Goal: Transaction & Acquisition: Book appointment/travel/reservation

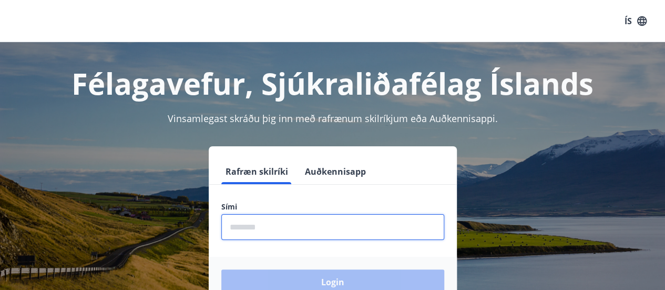
click at [261, 228] on input "phone" at bounding box center [332, 227] width 223 height 26
type input "********"
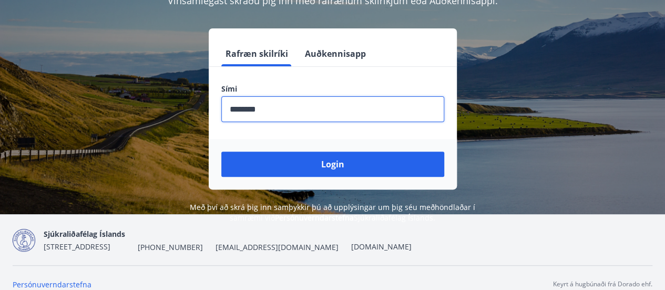
scroll to position [130, 0]
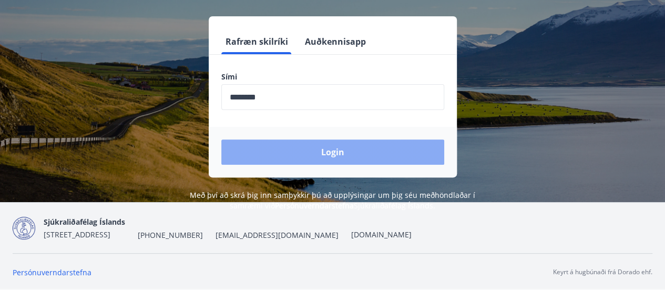
click at [335, 149] on button "Login" at bounding box center [332, 151] width 223 height 25
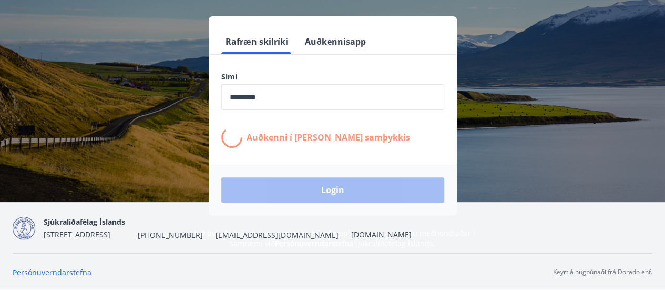
click at [335, 191] on div "Login" at bounding box center [333, 189] width 248 height 50
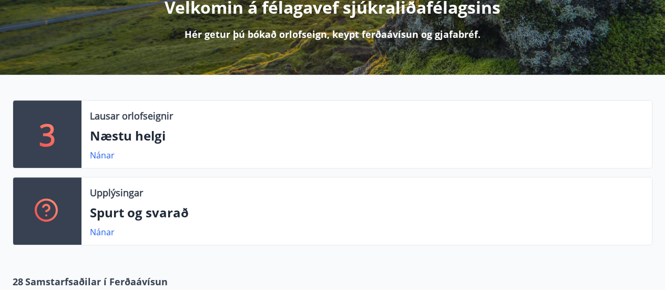
scroll to position [210, 0]
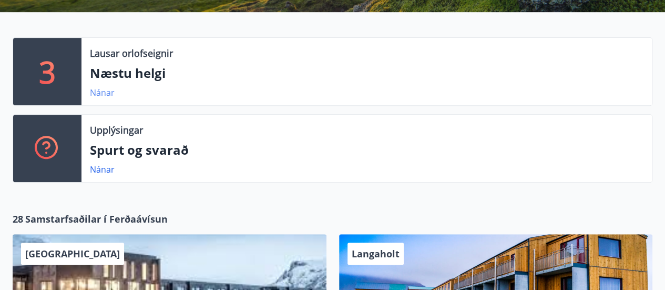
click at [106, 91] on link "Nánar" at bounding box center [102, 93] width 25 height 12
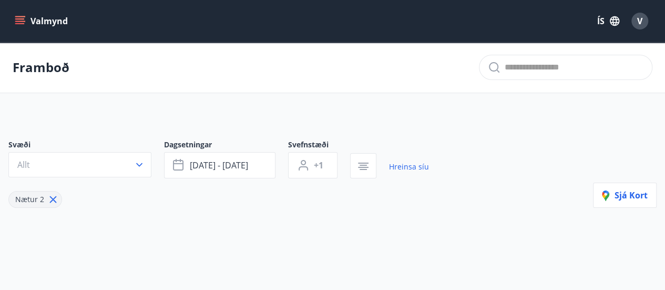
type input "*"
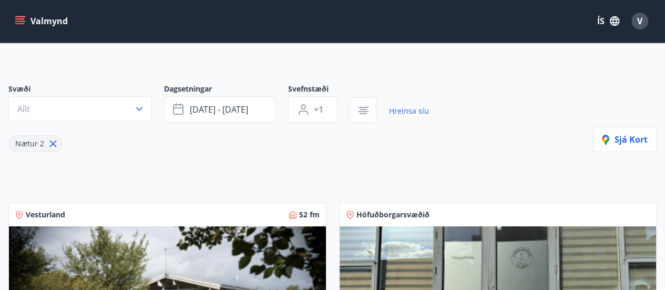
scroll to position [53, 0]
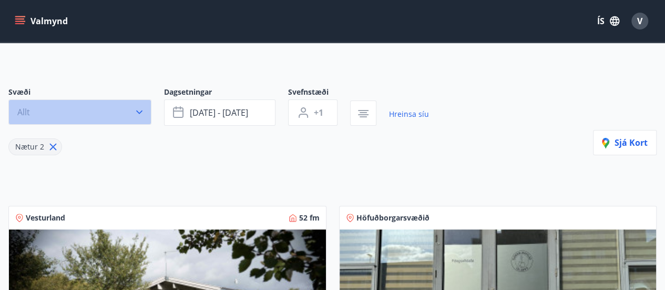
click at [139, 112] on icon "button" at bounding box center [139, 112] width 6 height 4
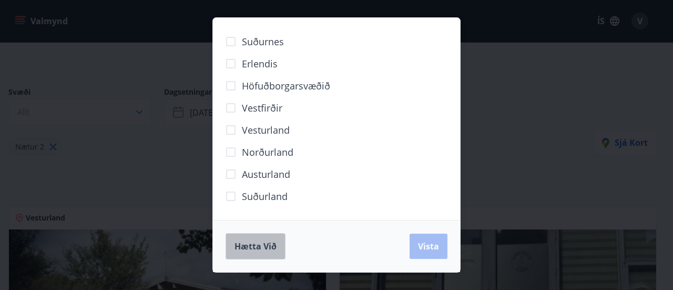
click at [259, 246] on span "Hætta við" at bounding box center [255, 246] width 42 height 12
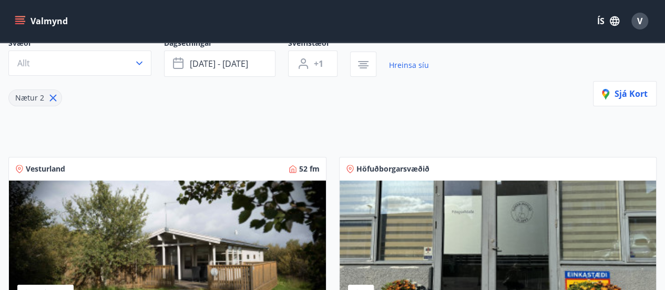
scroll to position [85, 0]
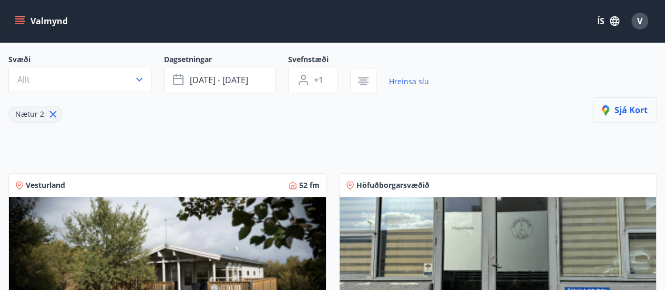
click at [624, 109] on span "Sjá kort" at bounding box center [625, 110] width 46 height 12
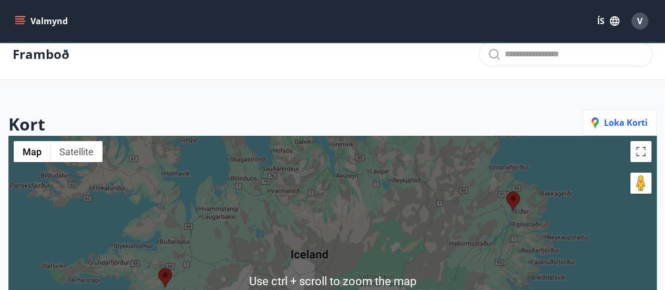
scroll to position [0, 0]
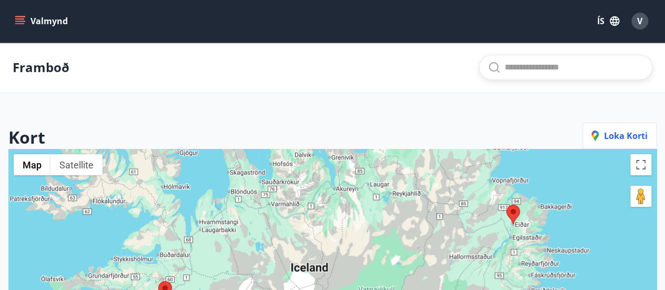
click at [509, 68] on input "text" at bounding box center [574, 67] width 139 height 17
type input "**********"
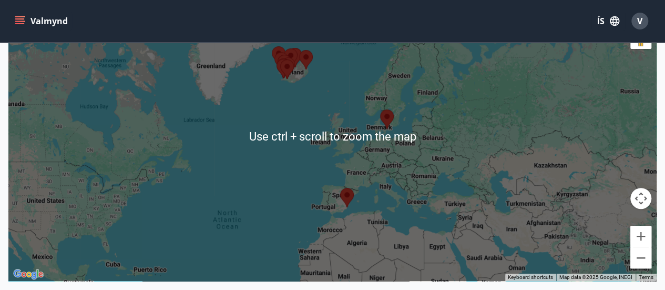
scroll to position [210, 0]
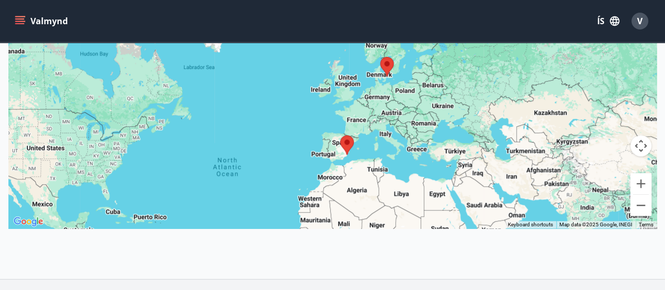
click at [380, 57] on area at bounding box center [380, 57] width 0 height 0
click at [383, 76] on div "To navigate, press the arrow keys." at bounding box center [332, 84] width 648 height 290
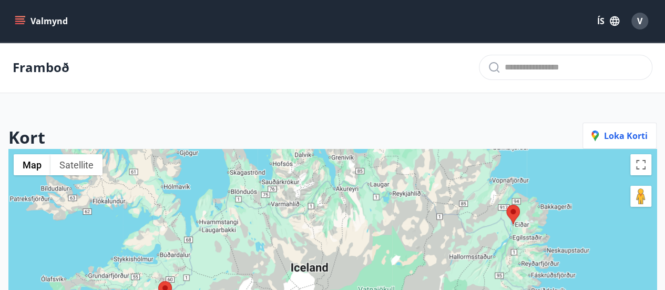
scroll to position [210, 0]
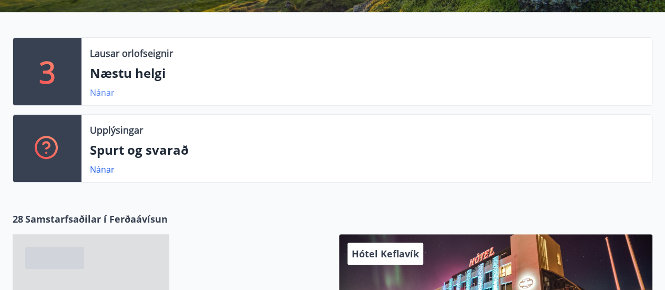
click at [101, 93] on link "Nánar" at bounding box center [102, 93] width 25 height 12
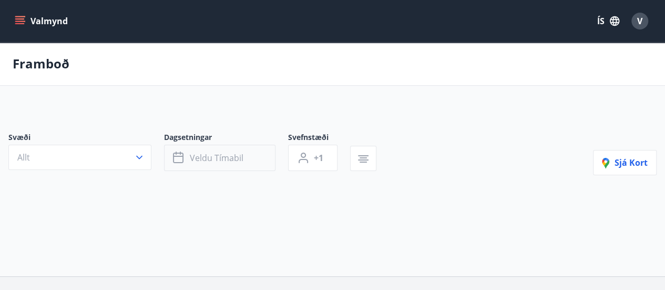
type input "*"
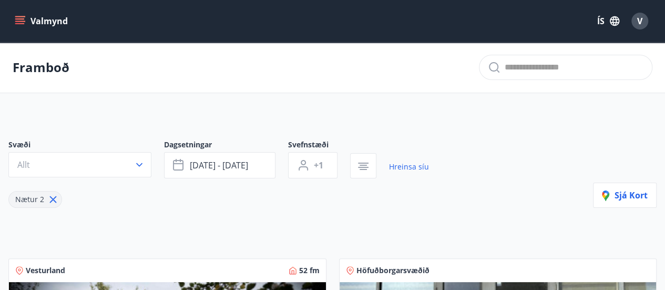
click at [510, 69] on input "text" at bounding box center [574, 67] width 139 height 17
type input "**********"
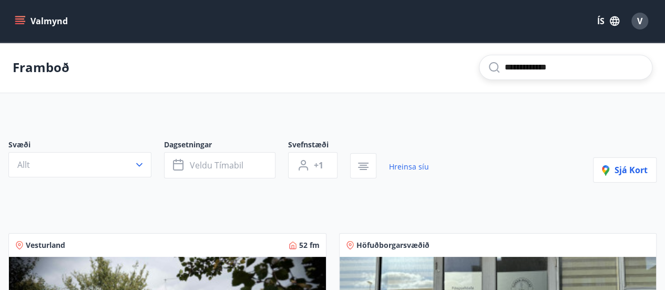
type input "*"
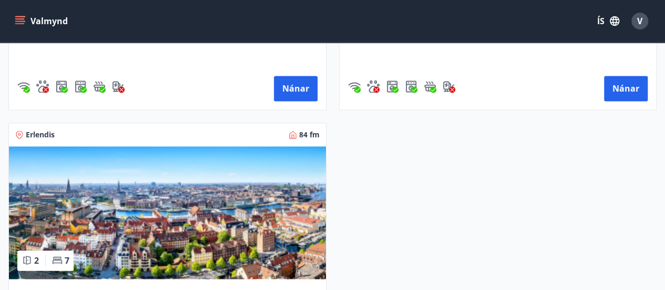
scroll to position [2785, 0]
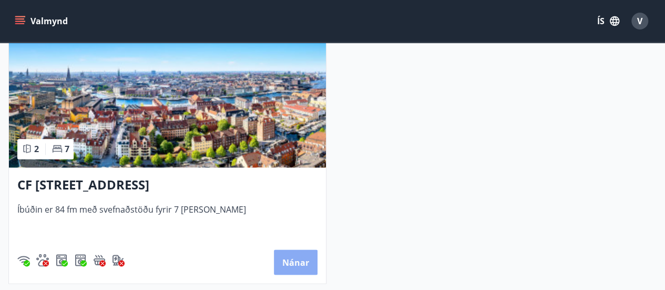
click at [293, 256] on button "Nánar" at bounding box center [296, 261] width 44 height 25
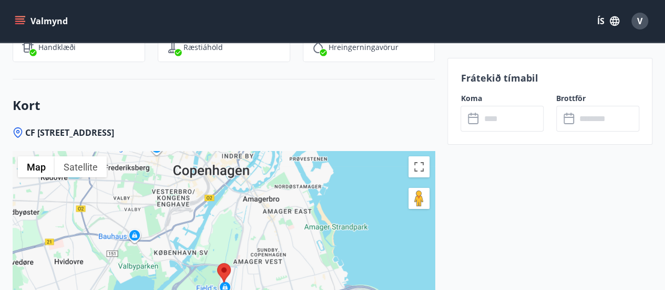
scroll to position [1839, 0]
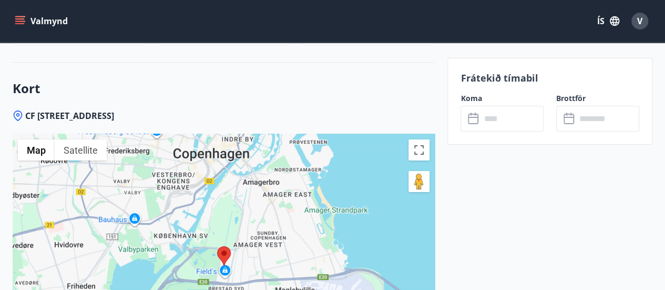
click at [477, 116] on icon at bounding box center [473, 119] width 11 height 11
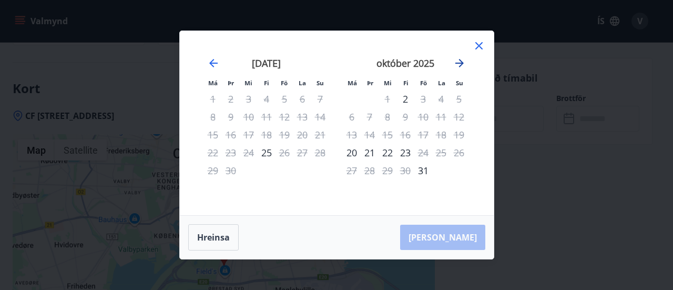
click at [459, 63] on icon "Move forward to switch to the next month." at bounding box center [459, 63] width 8 height 8
click at [461, 64] on icon "Move forward to switch to the next month." at bounding box center [459, 63] width 8 height 8
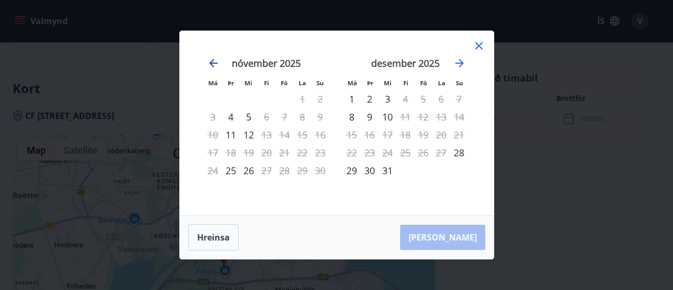
click at [210, 61] on icon "Move backward to switch to the previous month." at bounding box center [213, 63] width 13 height 13
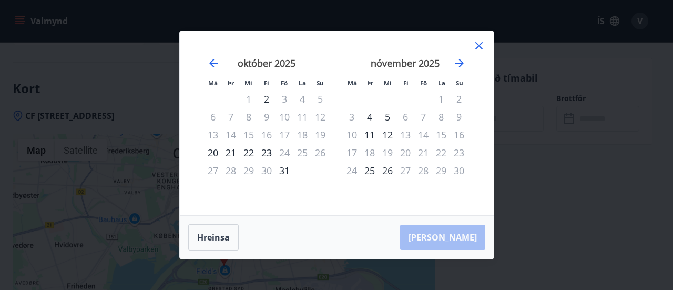
click at [481, 47] on icon at bounding box center [478, 45] width 13 height 13
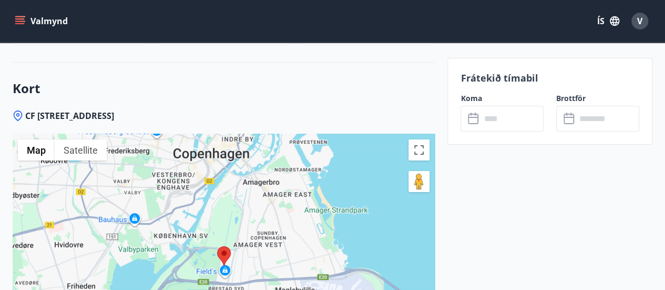
click at [217, 246] on area at bounding box center [217, 246] width 0 height 0
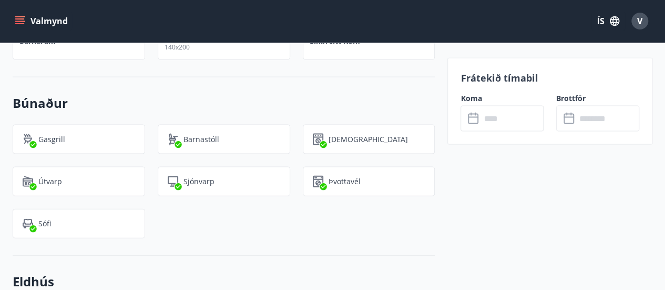
scroll to position [1104, 0]
